Goal: Information Seeking & Learning: Find contact information

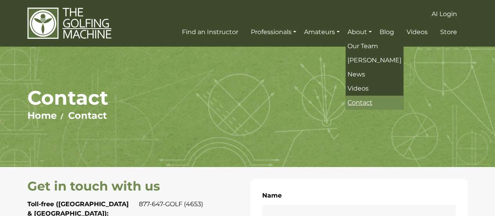
click at [370, 100] on span "Contact" at bounding box center [360, 102] width 25 height 7
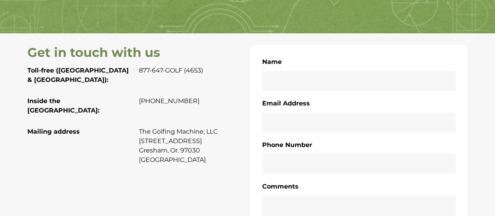
scroll to position [134, 0]
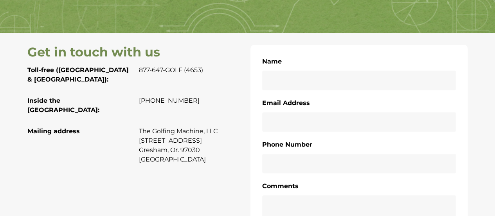
drag, startPoint x: 140, startPoint y: 122, endPoint x: 195, endPoint y: 120, distance: 54.5
click at [195, 126] on p "The Golfing Machine, LLC [STREET_ADDRESS]. 97030 [GEOGRAPHIC_DATA]" at bounding box center [192, 145] width 106 height 38
copy p "[STREET_ADDRESS]"
